Goal: Task Accomplishment & Management: Use online tool/utility

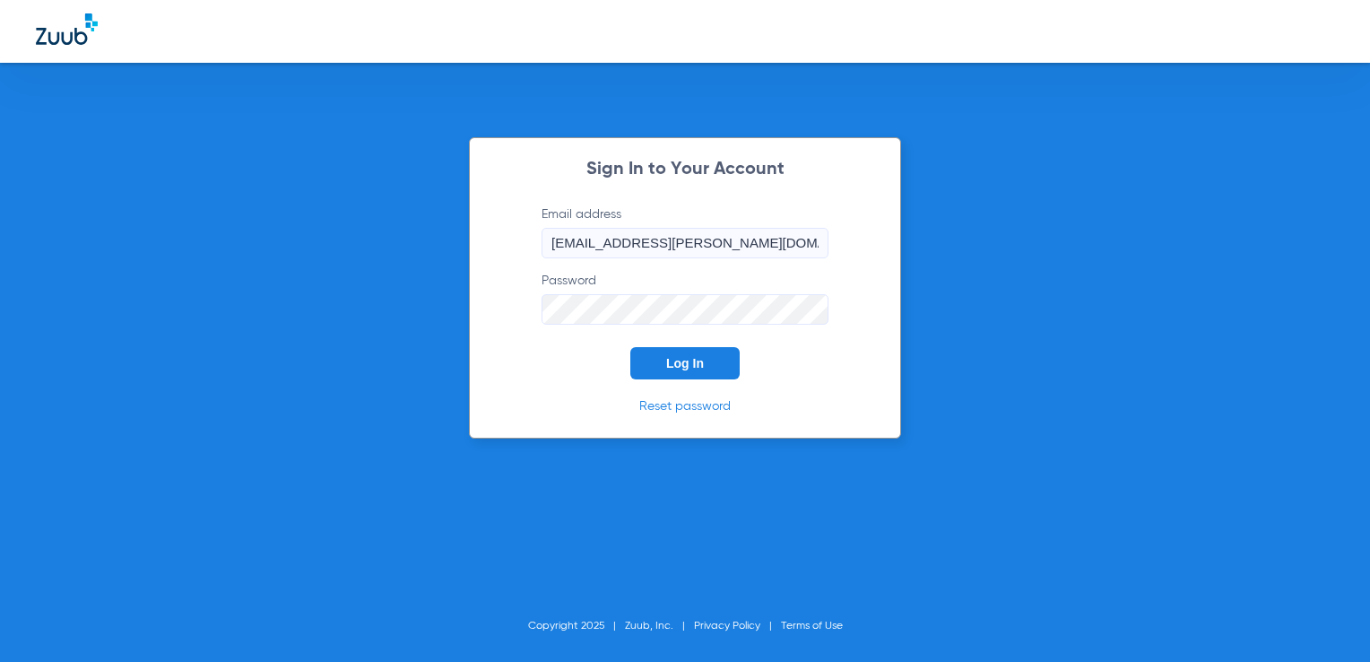
click at [669, 335] on form "Email address [EMAIL_ADDRESS][PERSON_NAME][DOMAIN_NAME] Password Log In" at bounding box center [685, 292] width 341 height 174
click at [677, 361] on span "Log In" at bounding box center [685, 363] width 38 height 14
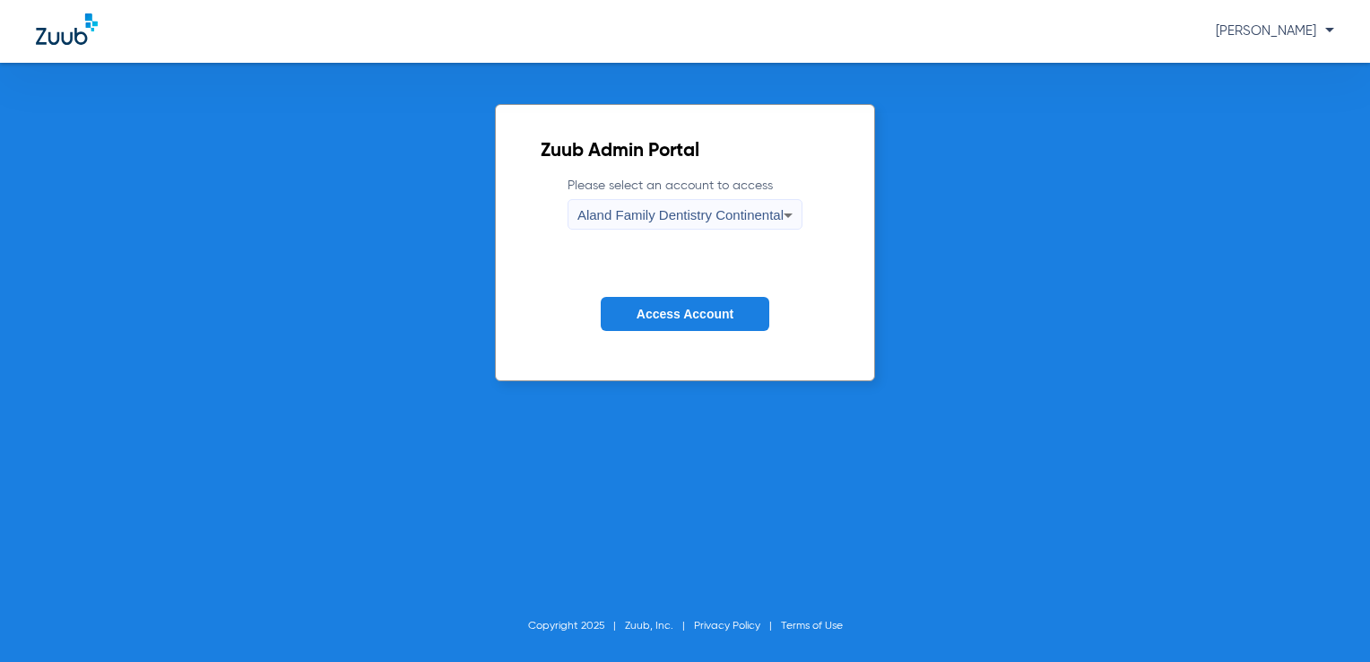
click at [671, 299] on button "Access Account" at bounding box center [685, 314] width 169 height 35
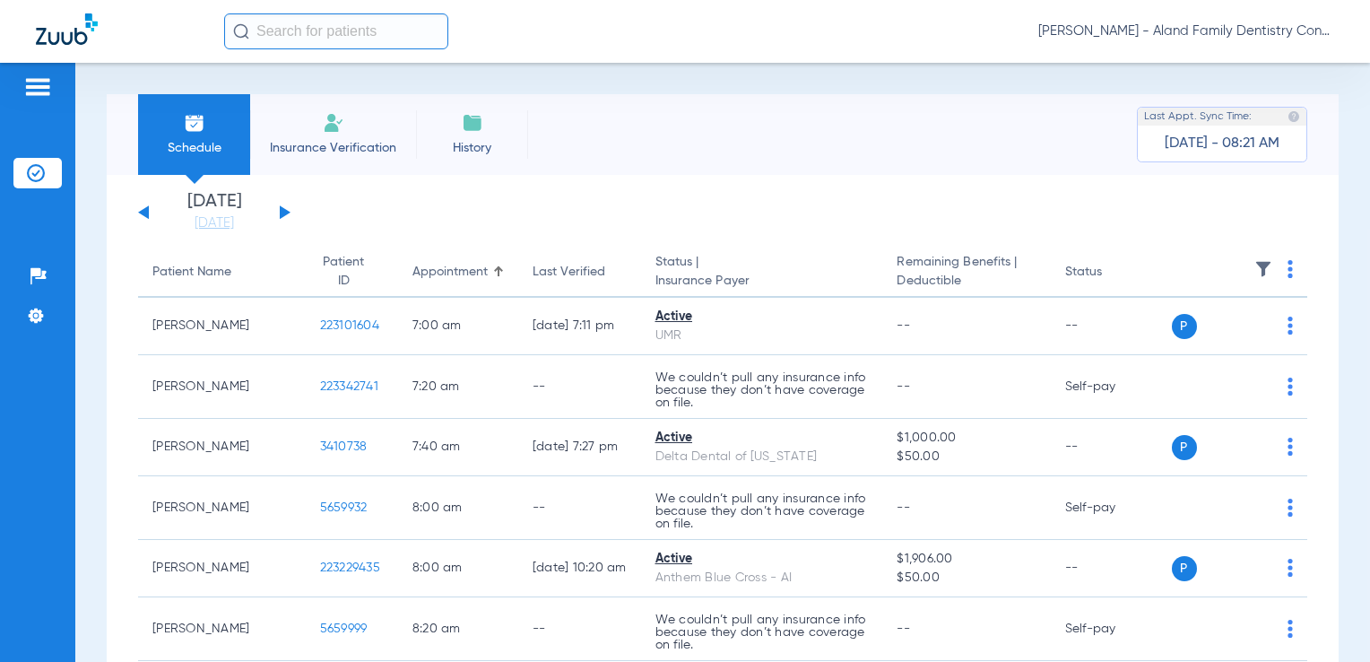
click at [1290, 32] on span "[PERSON_NAME] - Aland Family Dentistry Continental" at bounding box center [1186, 31] width 296 height 18
click at [1280, 67] on span "Account Selection" at bounding box center [1267, 63] width 100 height 13
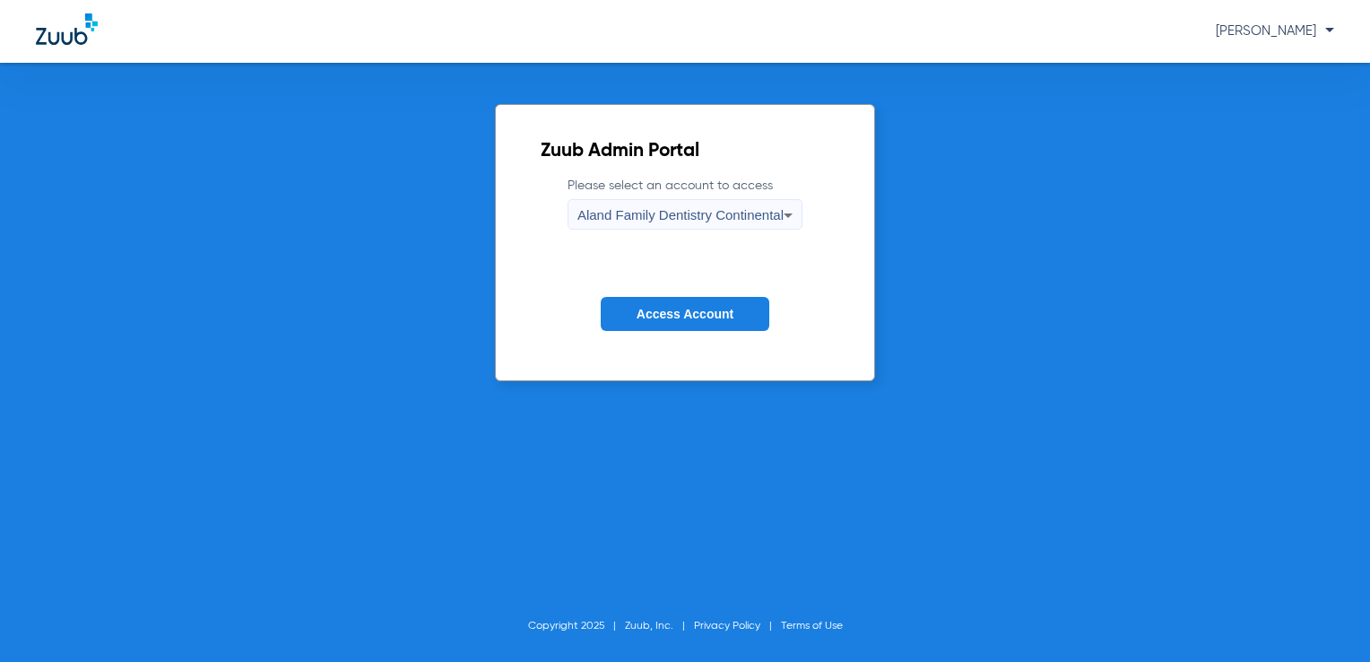
click at [764, 217] on span "Aland Family Dentistry Continental" at bounding box center [680, 214] width 206 height 15
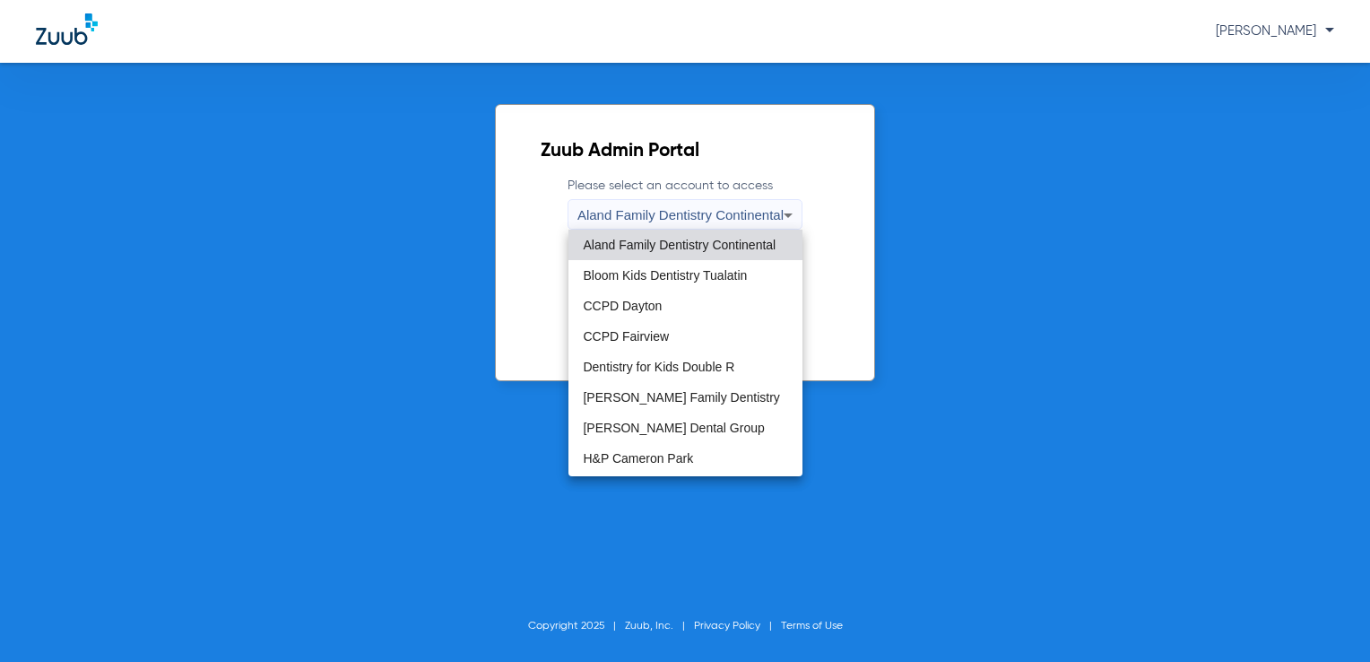
scroll to position [545, 0]
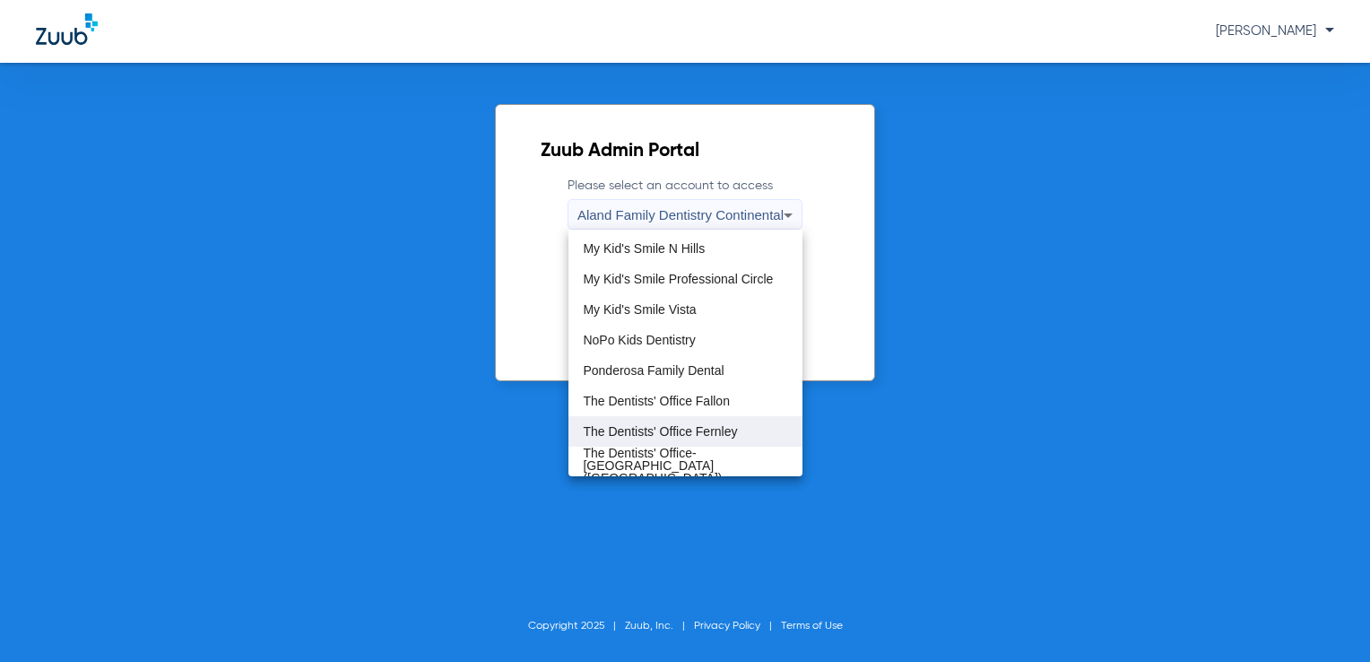
click at [769, 429] on mat-option "The Dentists' Office Fernley" at bounding box center [685, 431] width 234 height 30
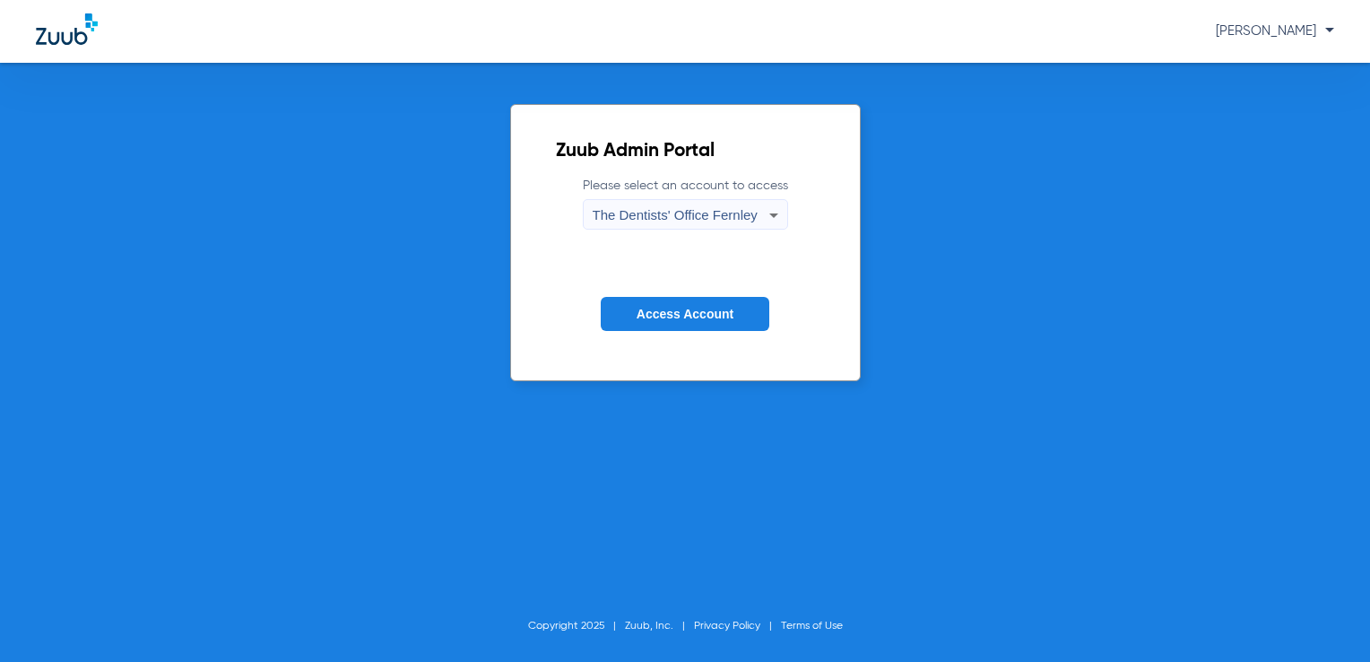
click at [742, 321] on button "Access Account" at bounding box center [685, 314] width 169 height 35
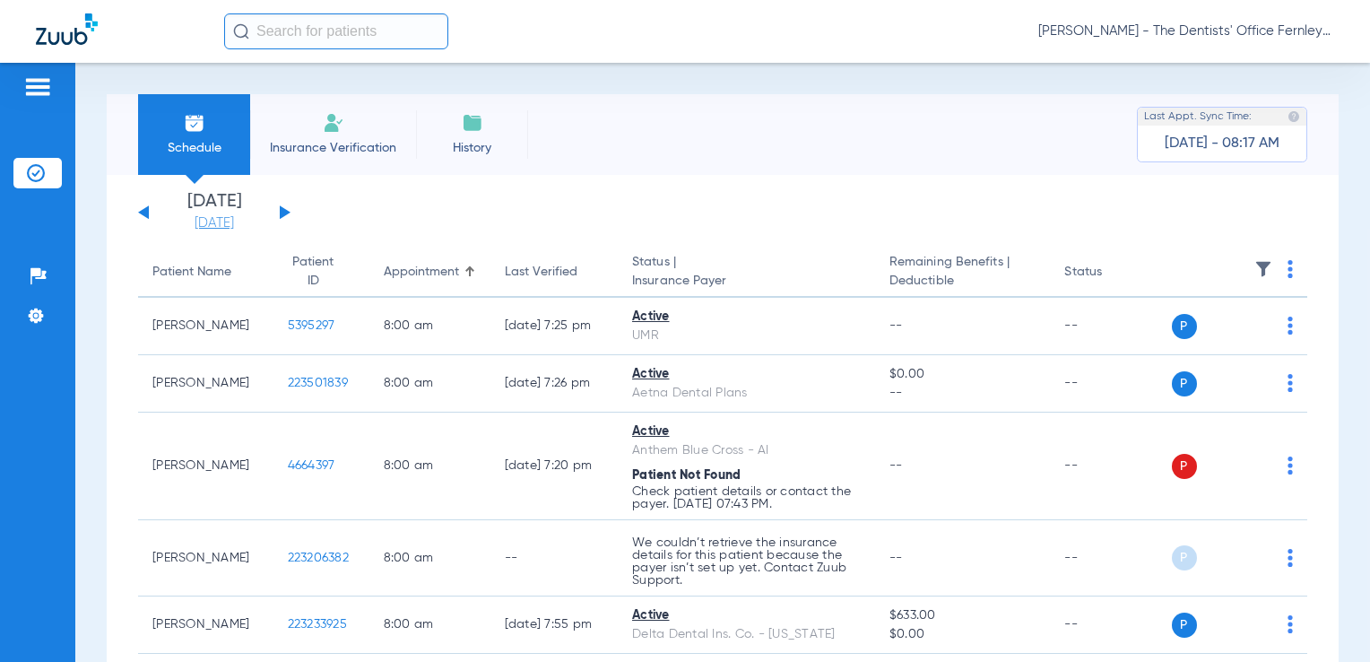
click at [242, 228] on link "[DATE]" at bounding box center [214, 223] width 108 height 18
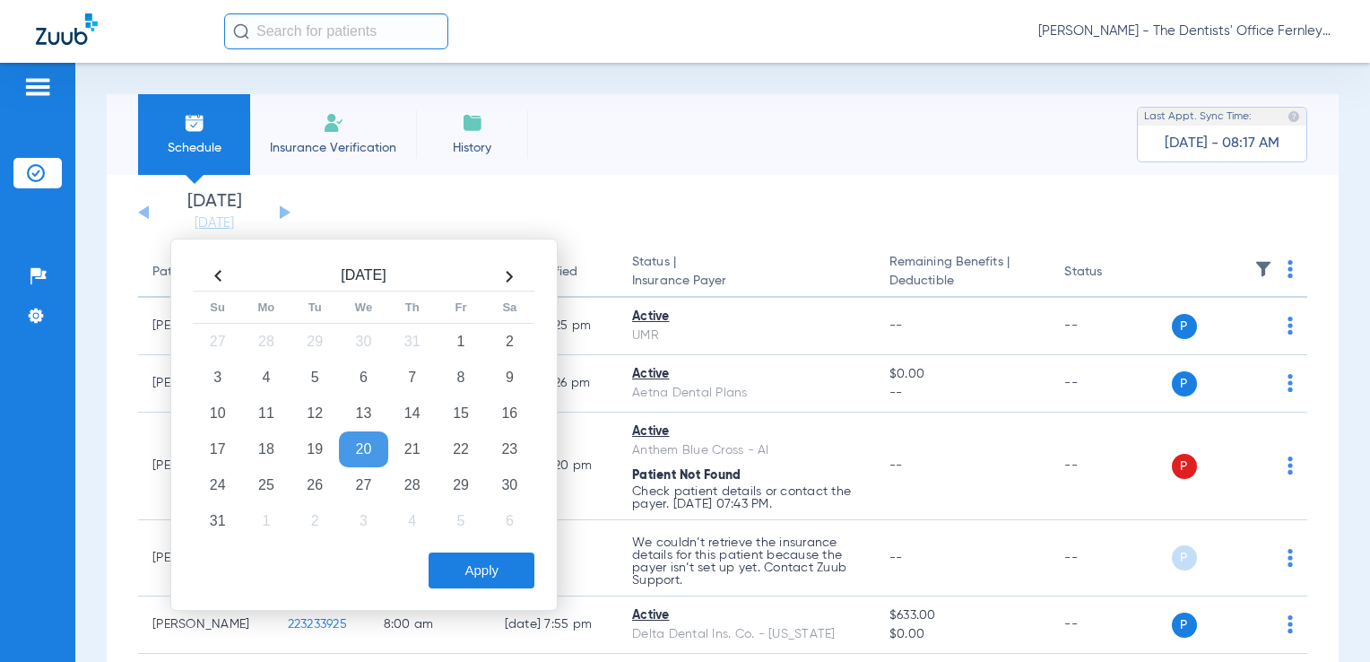
click at [507, 285] on th at bounding box center [509, 276] width 48 height 29
click at [278, 446] on td "22" at bounding box center [266, 449] width 48 height 36
click at [499, 572] on button "Apply" at bounding box center [482, 570] width 106 height 36
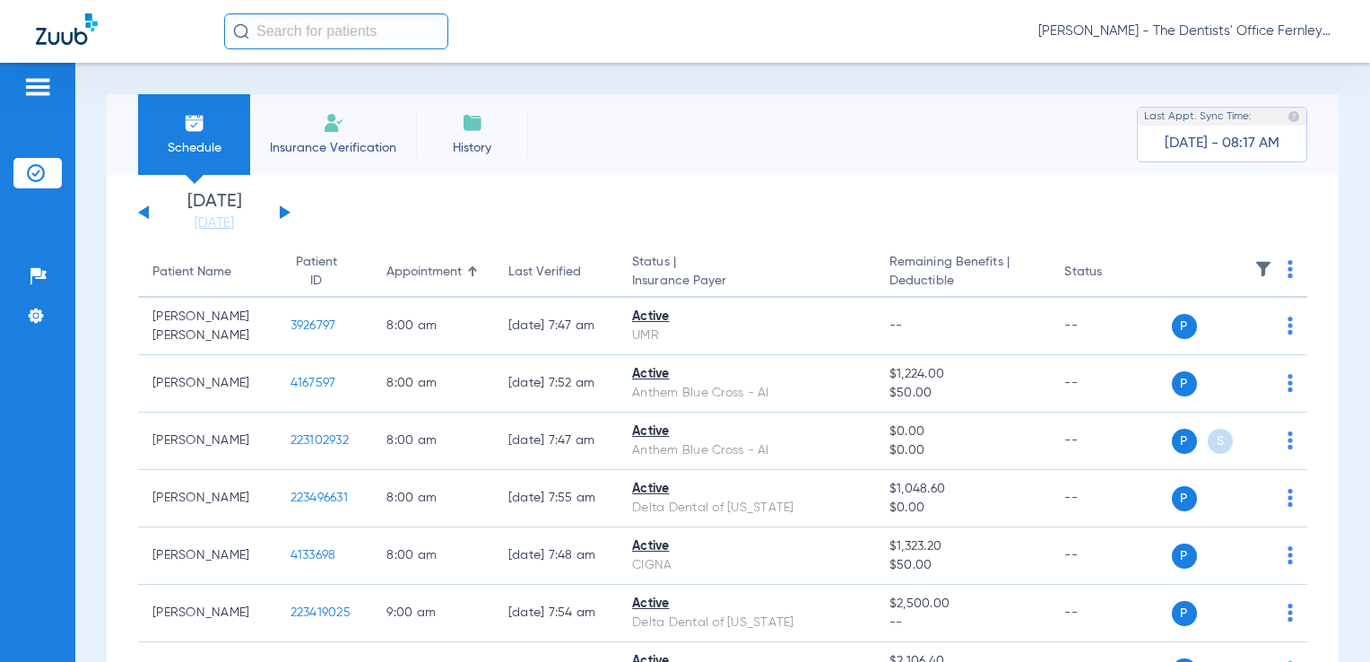
click at [277, 211] on div "[DATE] [DATE] [DATE] [DATE] [DATE] [DATE] [DATE] [DATE] [DATE] [DATE] [DATE] [D…" at bounding box center [214, 212] width 152 height 39
click at [283, 211] on button at bounding box center [285, 211] width 11 height 13
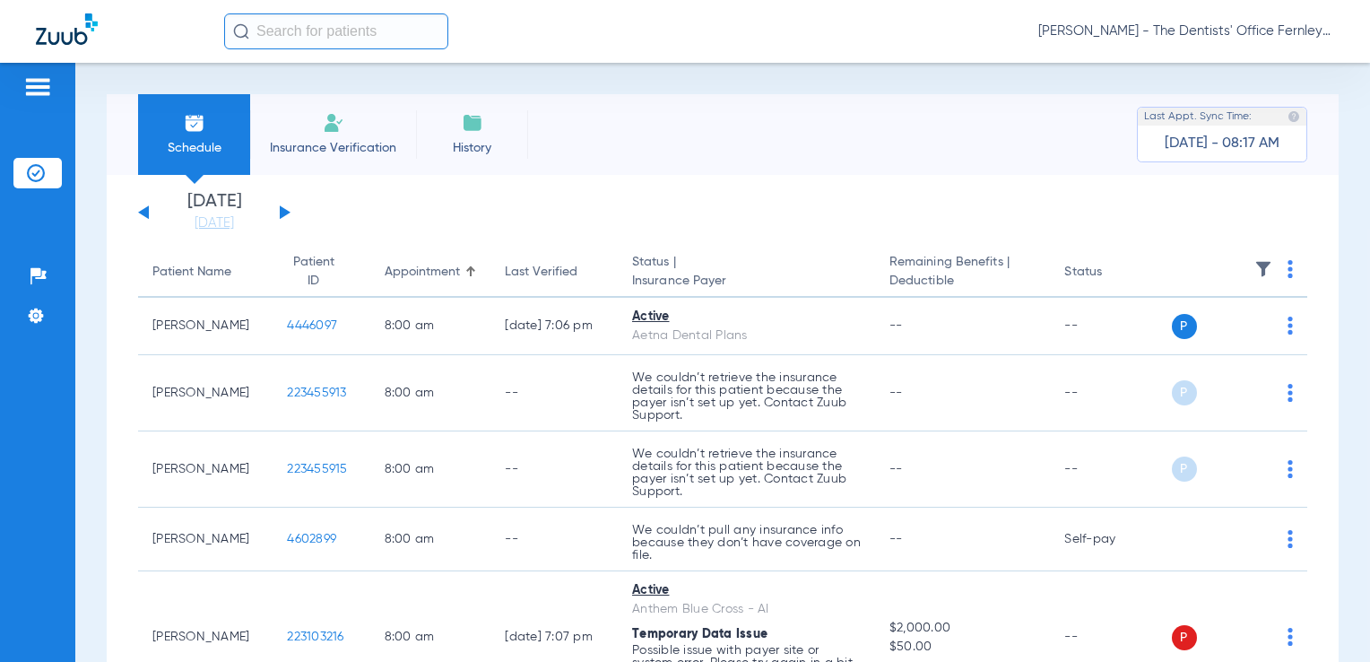
click at [1288, 265] on img at bounding box center [1290, 269] width 5 height 18
click at [1212, 332] on button "Verify All" at bounding box center [1208, 341] width 141 height 36
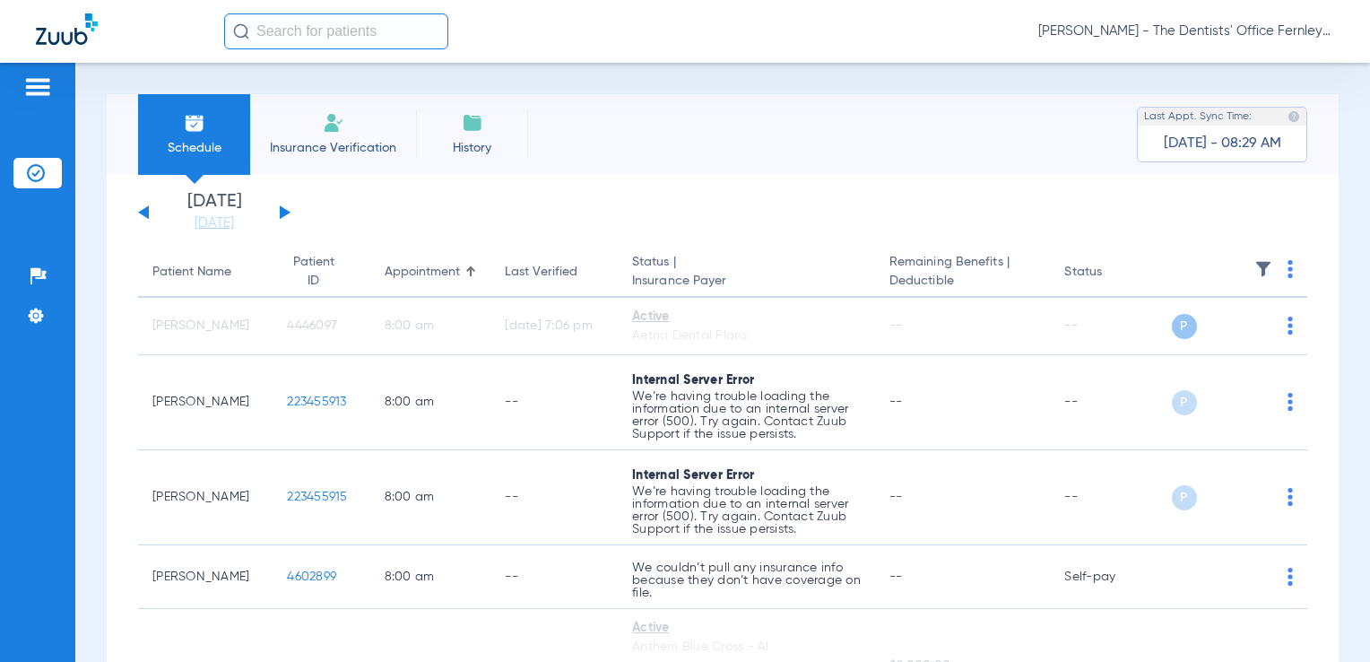
click at [282, 209] on button at bounding box center [285, 211] width 11 height 13
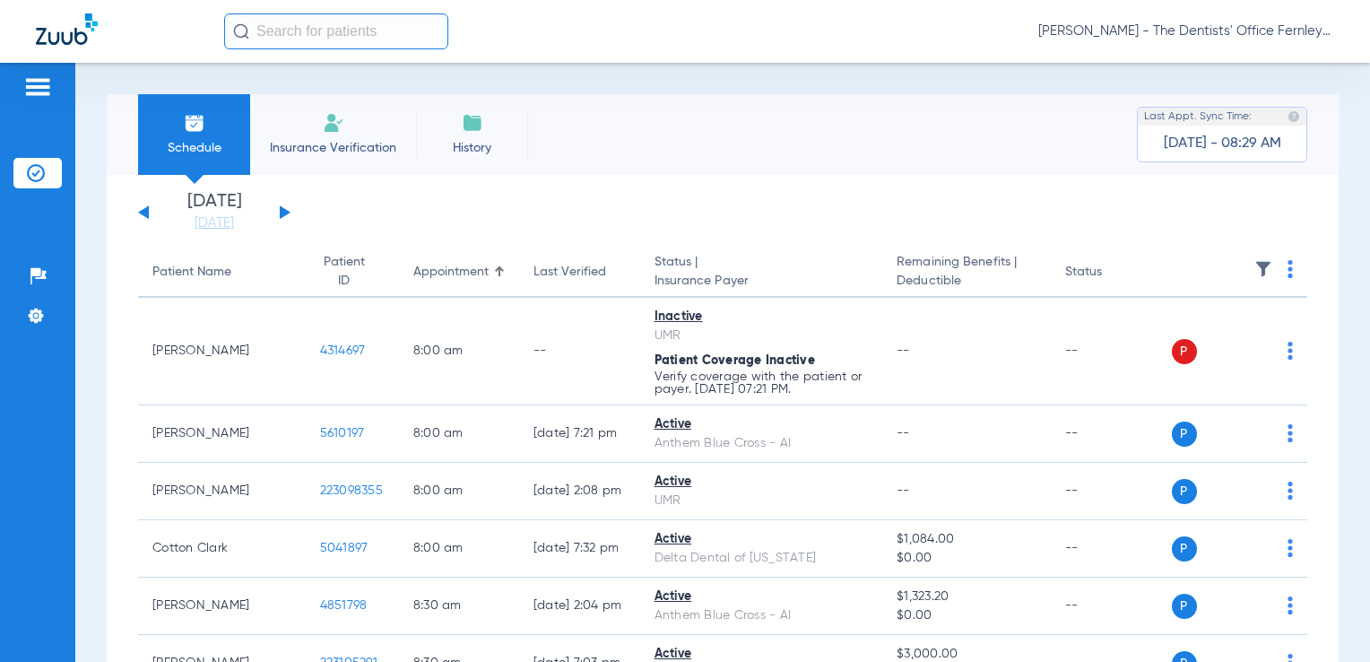
click at [1280, 271] on th at bounding box center [1240, 272] width 136 height 50
click at [1271, 277] on th at bounding box center [1240, 272] width 136 height 50
click at [1288, 278] on img at bounding box center [1290, 269] width 5 height 18
click at [1235, 343] on span "Verify All" at bounding box center [1208, 340] width 112 height 13
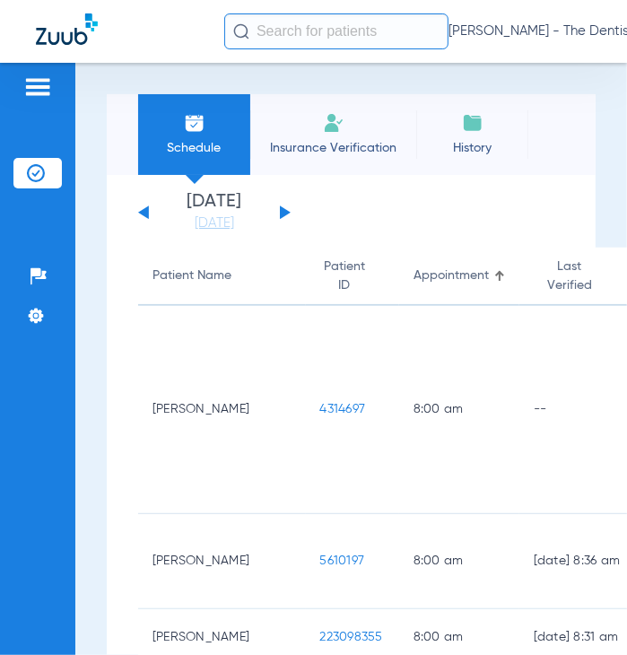
click at [291, 211] on app-single-date-navigator "[DATE] [DATE] [DATE] [DATE] [DATE] [DATE] [DATE] [DATE] [DATE] [DATE] [DATE] [D…" at bounding box center [351, 212] width 426 height 39
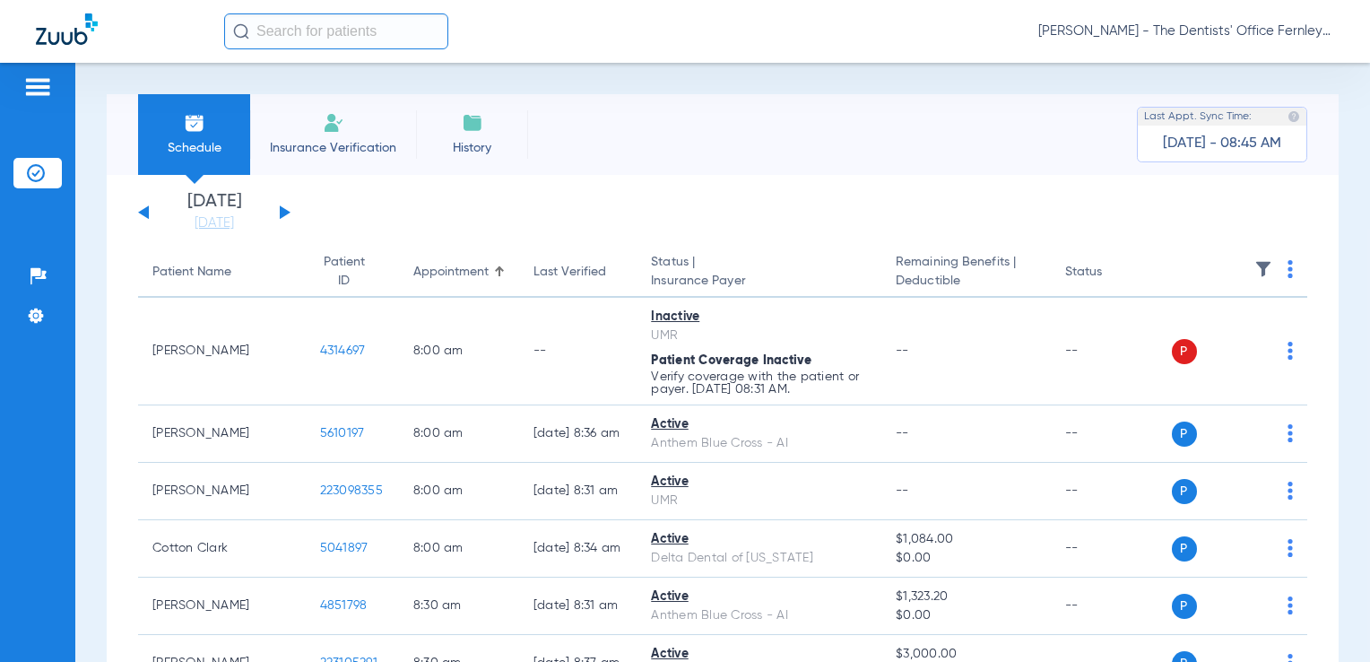
click at [285, 212] on button at bounding box center [285, 211] width 11 height 13
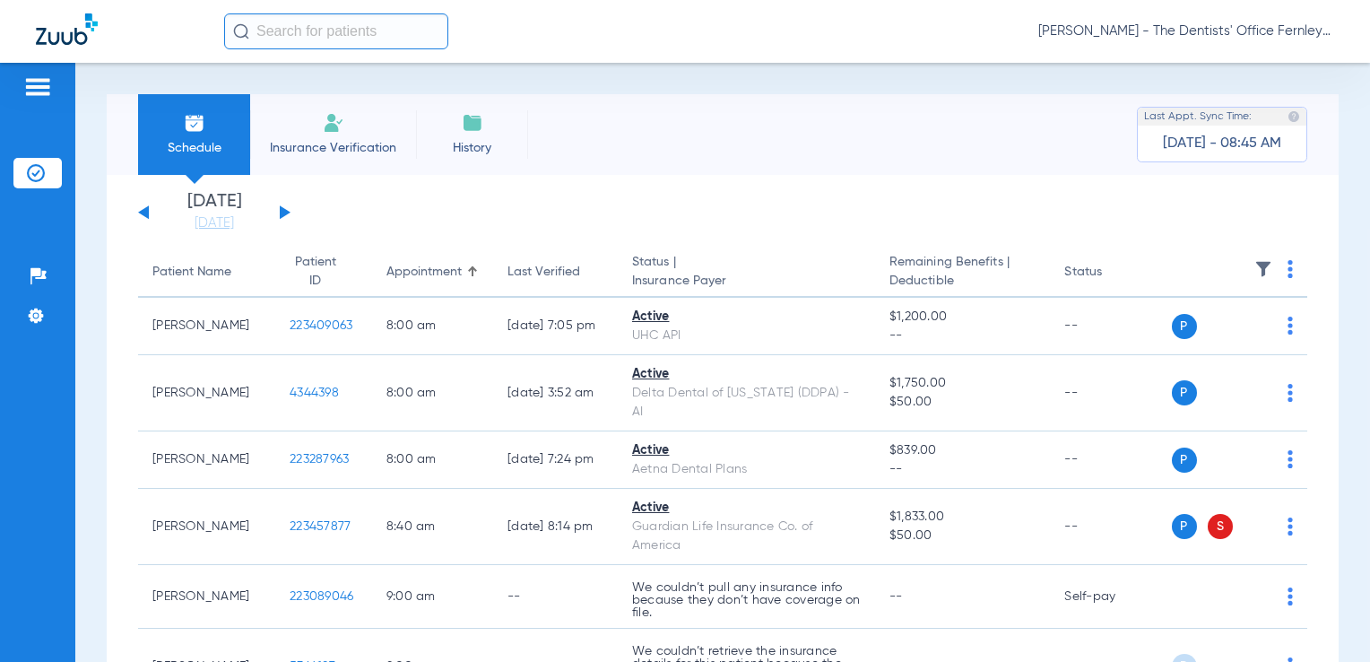
click at [1273, 274] on th at bounding box center [1240, 272] width 136 height 50
click at [1288, 273] on img at bounding box center [1290, 269] width 5 height 18
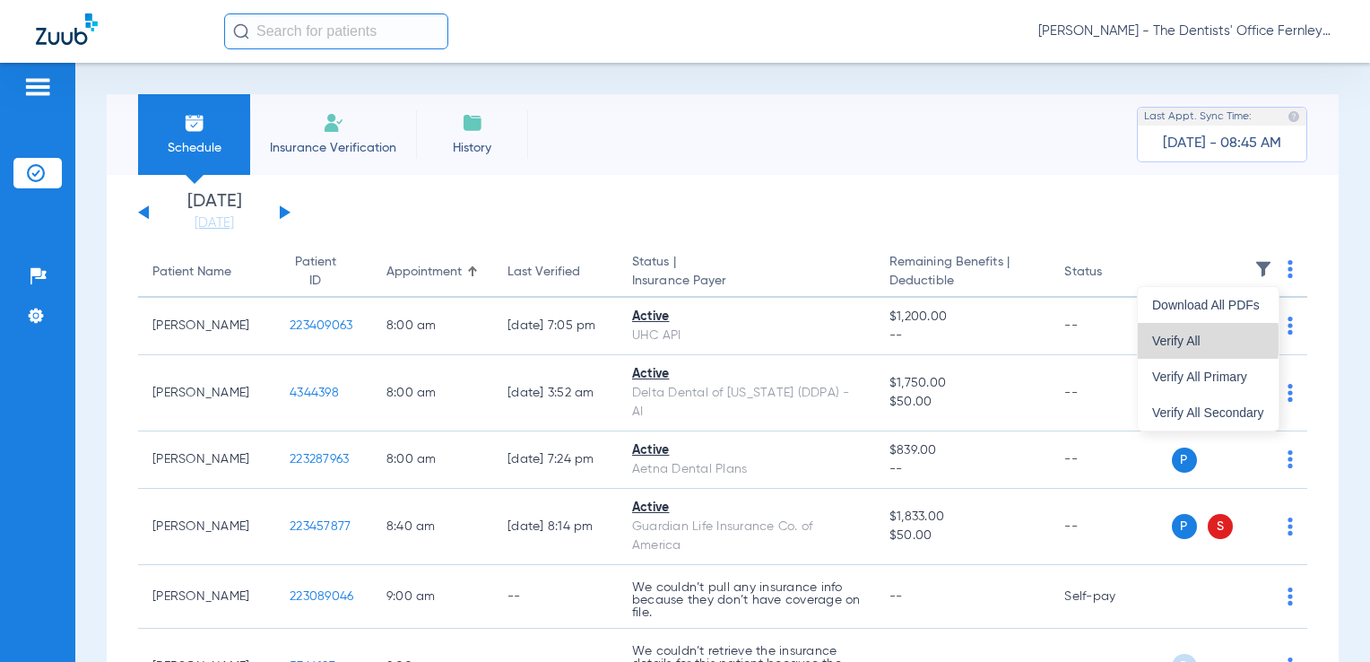
click at [1175, 339] on span "Verify All" at bounding box center [1208, 340] width 112 height 13
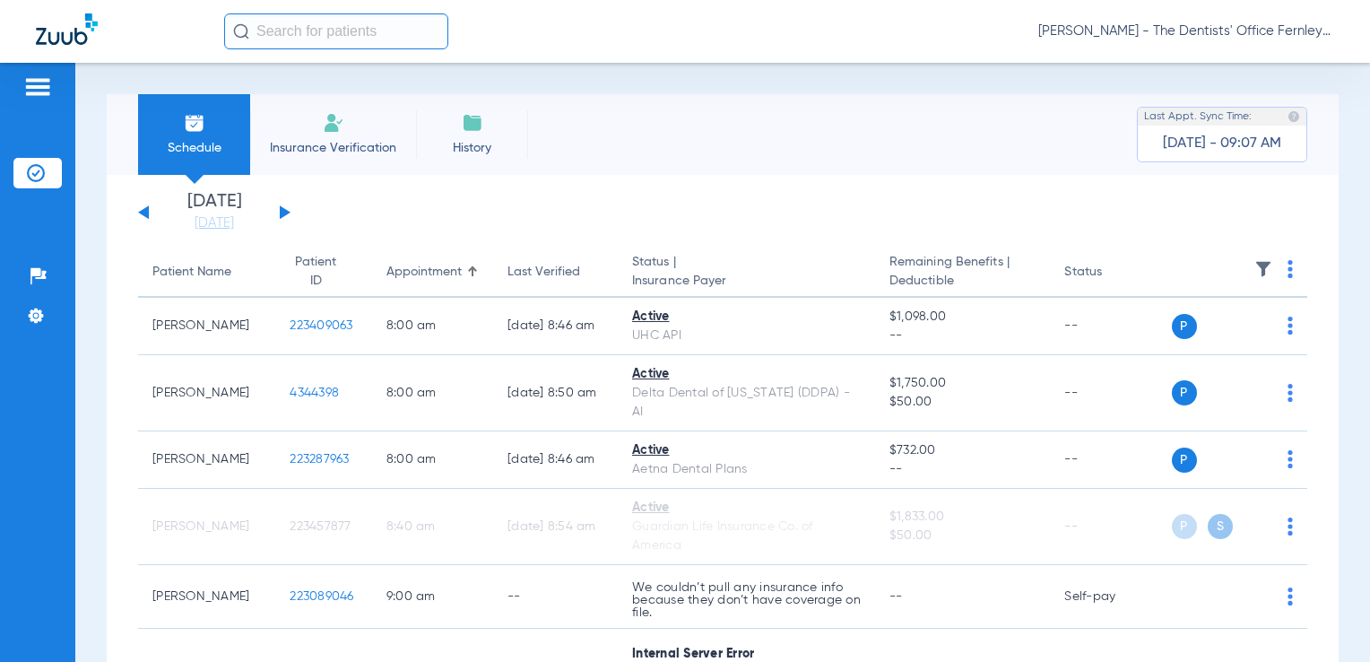
click at [225, 282] on div "Patient Name" at bounding box center [206, 272] width 108 height 19
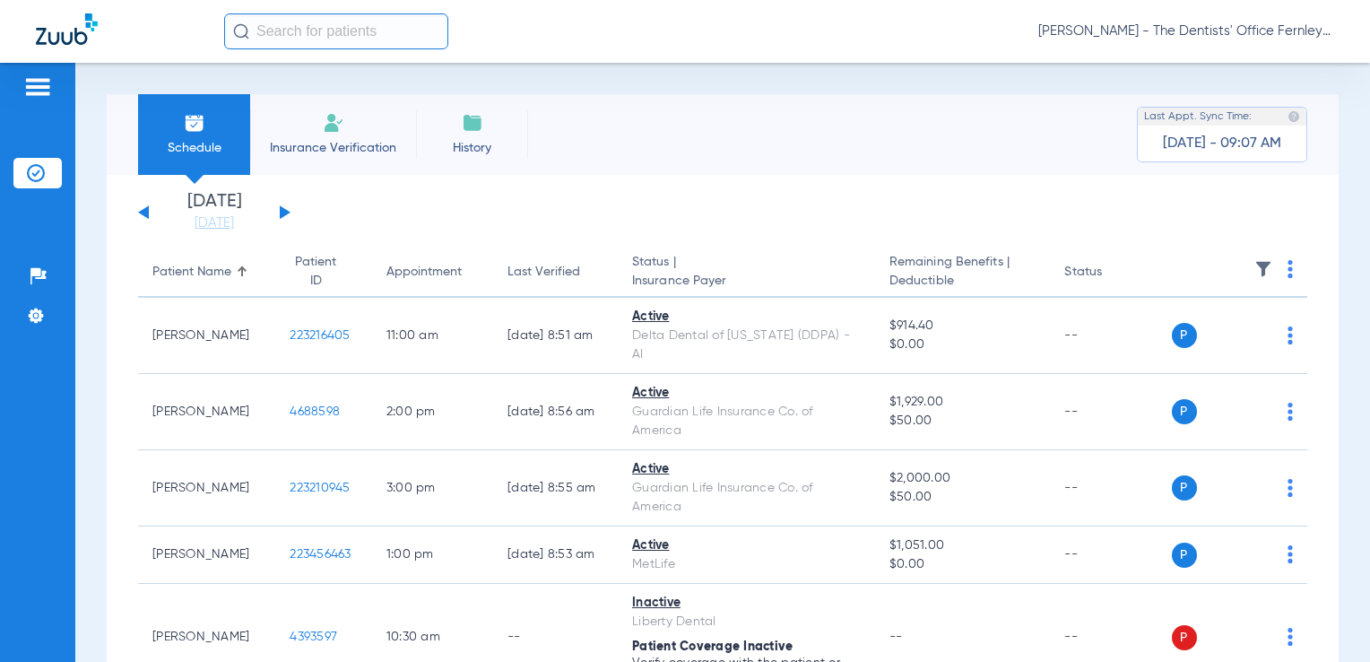
click at [283, 210] on button at bounding box center [285, 211] width 11 height 13
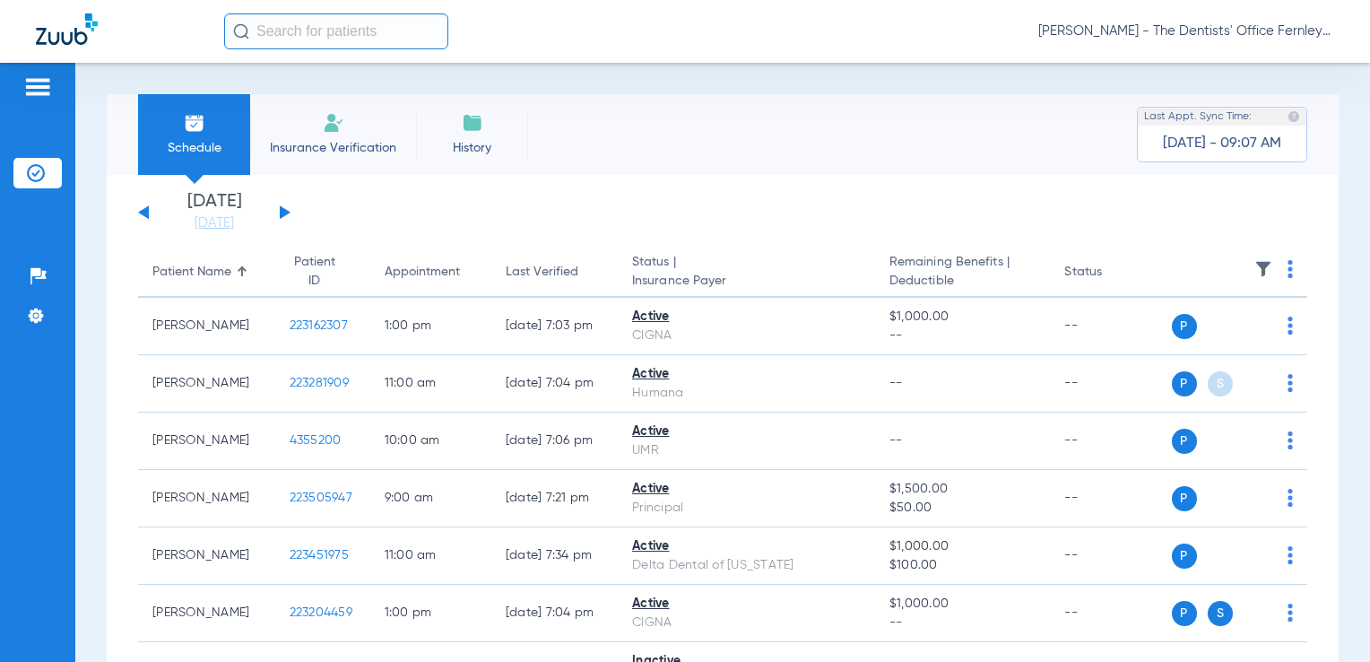
click at [1273, 276] on th at bounding box center [1240, 272] width 136 height 50
click at [1280, 270] on th at bounding box center [1240, 272] width 136 height 50
click at [1288, 273] on img at bounding box center [1290, 269] width 5 height 18
click at [1196, 343] on span "Verify All" at bounding box center [1208, 340] width 112 height 13
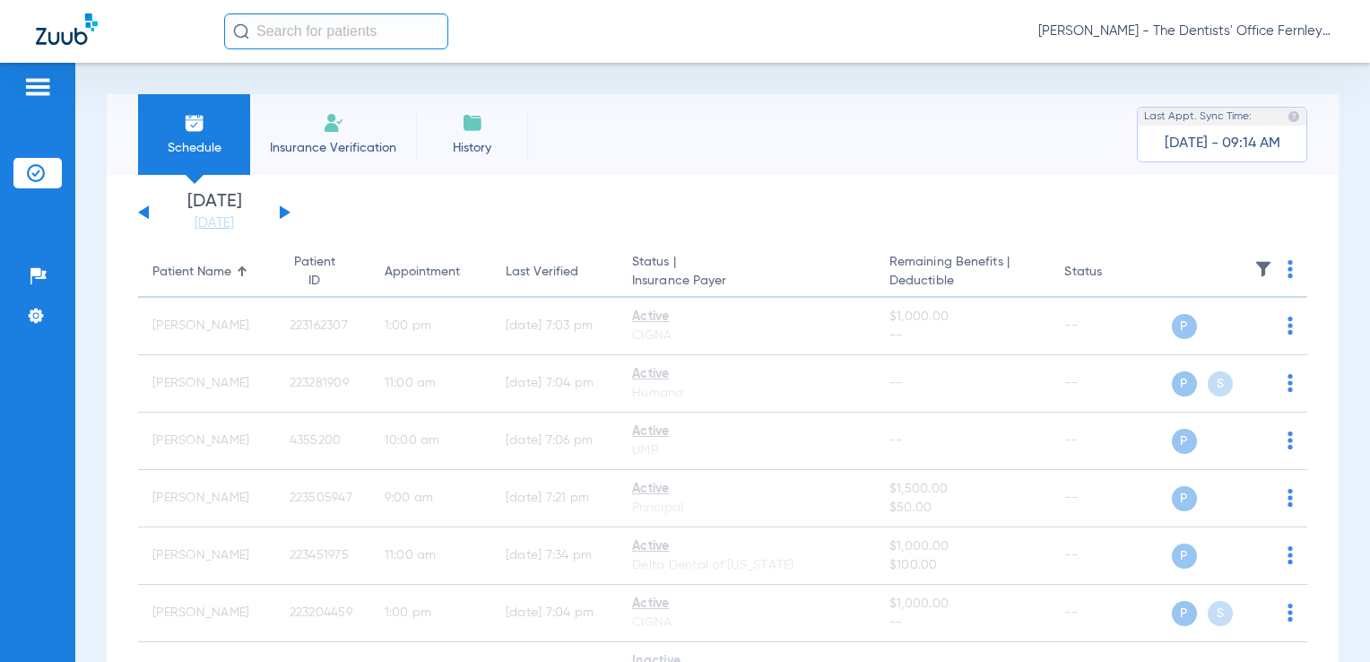
click at [436, 259] on th "Appointment" at bounding box center [430, 272] width 121 height 50
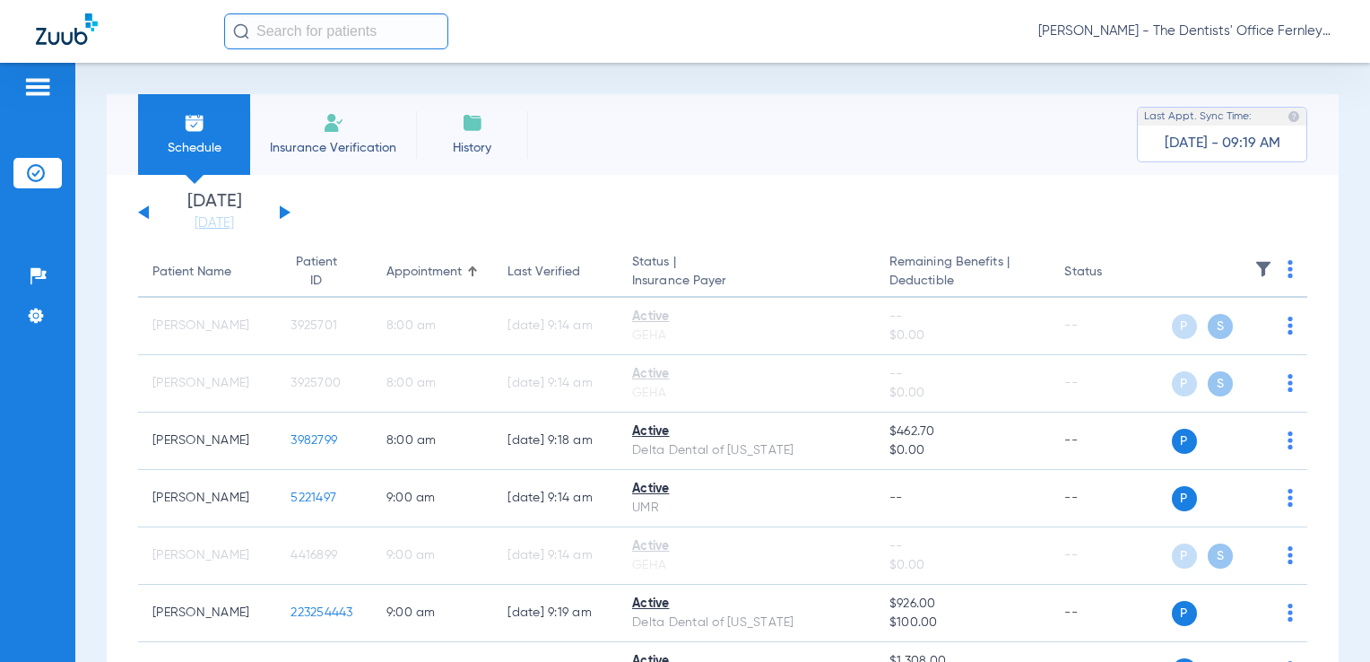
click at [282, 208] on button at bounding box center [285, 211] width 11 height 13
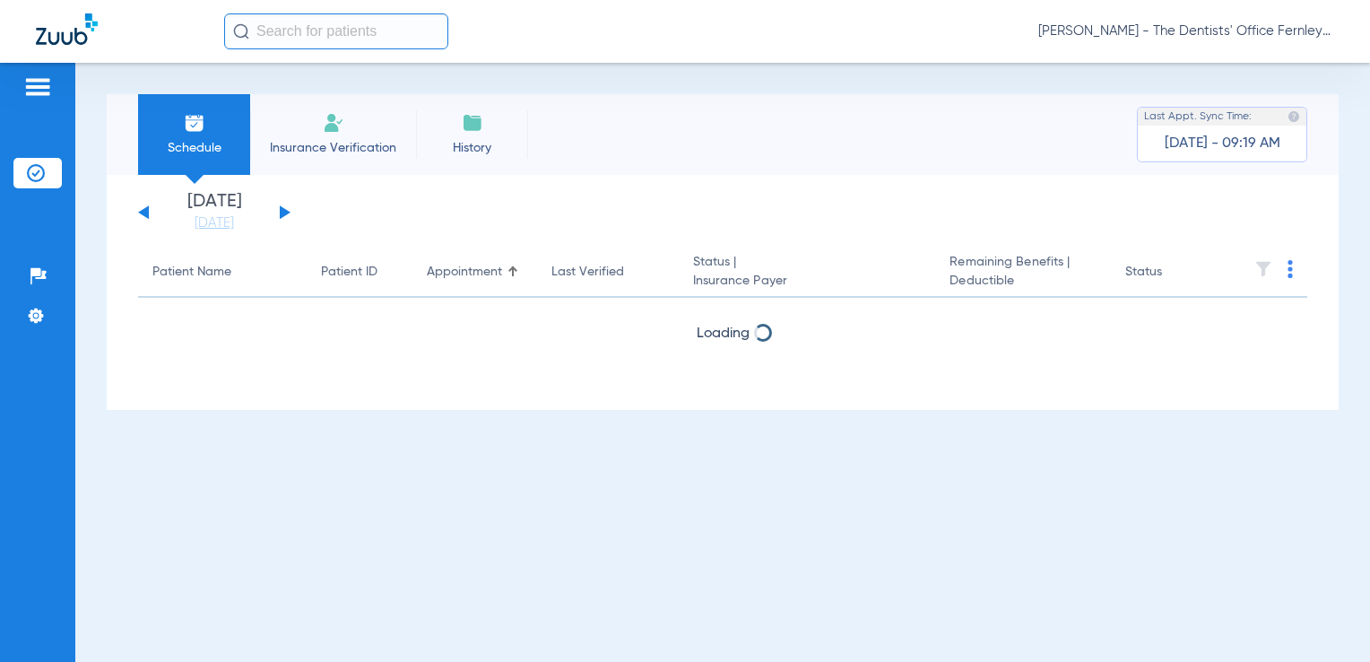
click at [282, 208] on button at bounding box center [285, 211] width 11 height 13
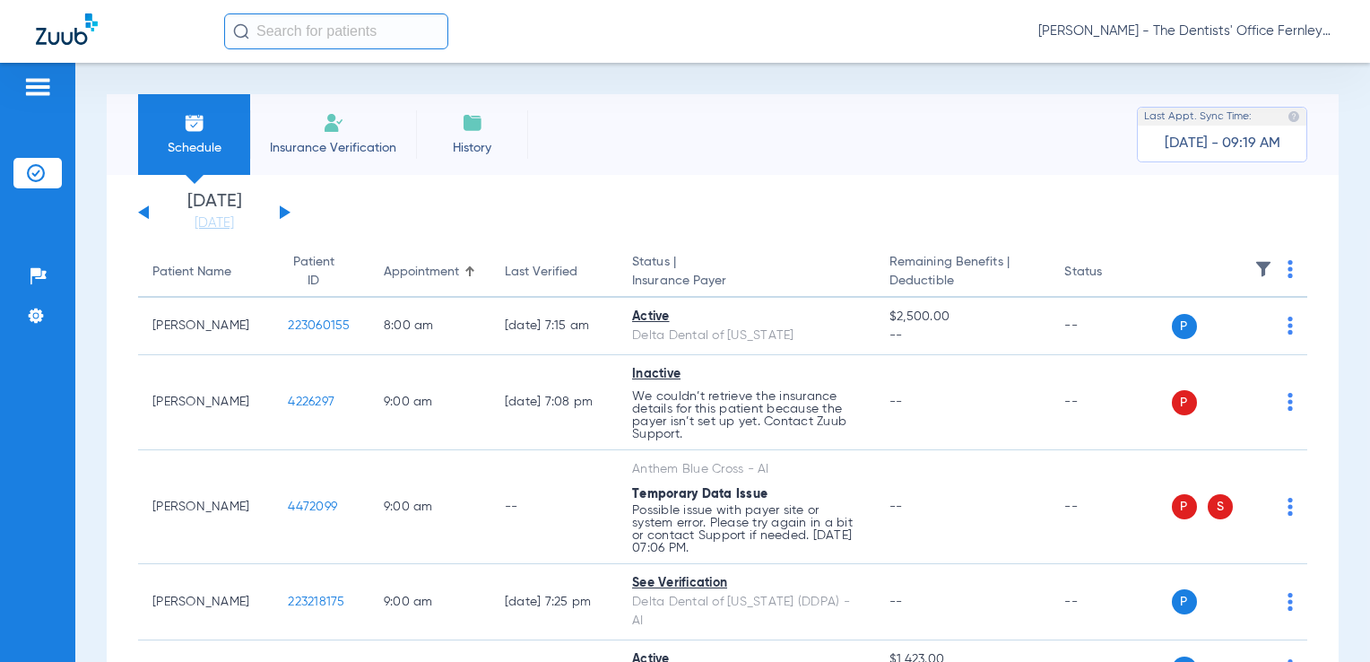
click at [1272, 272] on th at bounding box center [1240, 272] width 136 height 50
click at [1281, 272] on th at bounding box center [1240, 272] width 136 height 50
click at [1288, 272] on img at bounding box center [1290, 269] width 5 height 18
click at [1198, 343] on span "Verify All" at bounding box center [1208, 340] width 112 height 13
